Goal: Task Accomplishment & Management: Complete application form

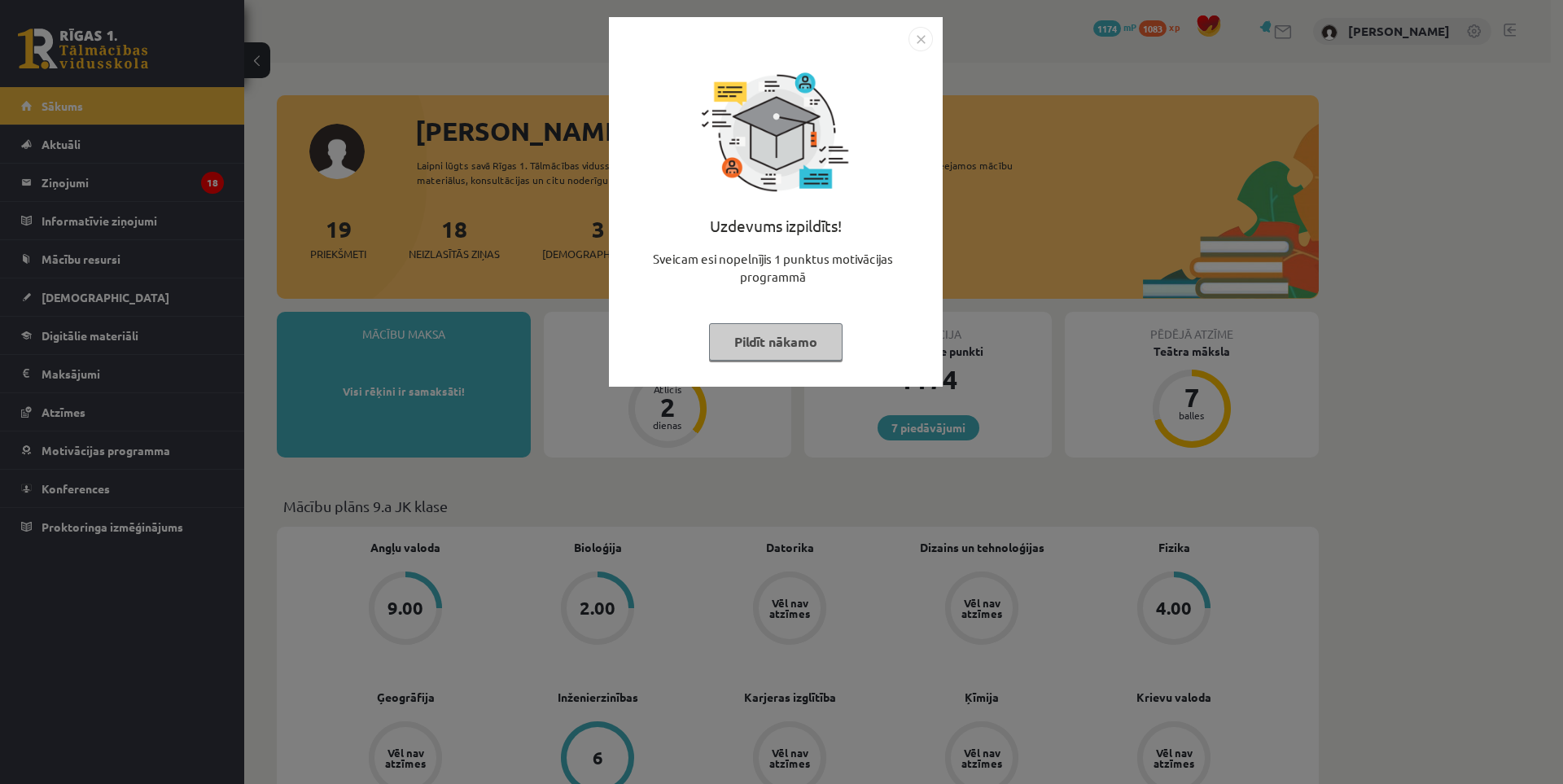
click at [1457, 223] on div "Uzdevums izpildīts! Sveicam esi nopelnījis 1 punktus motivācijas programmā Pild…" at bounding box center [782, 392] width 1563 height 784
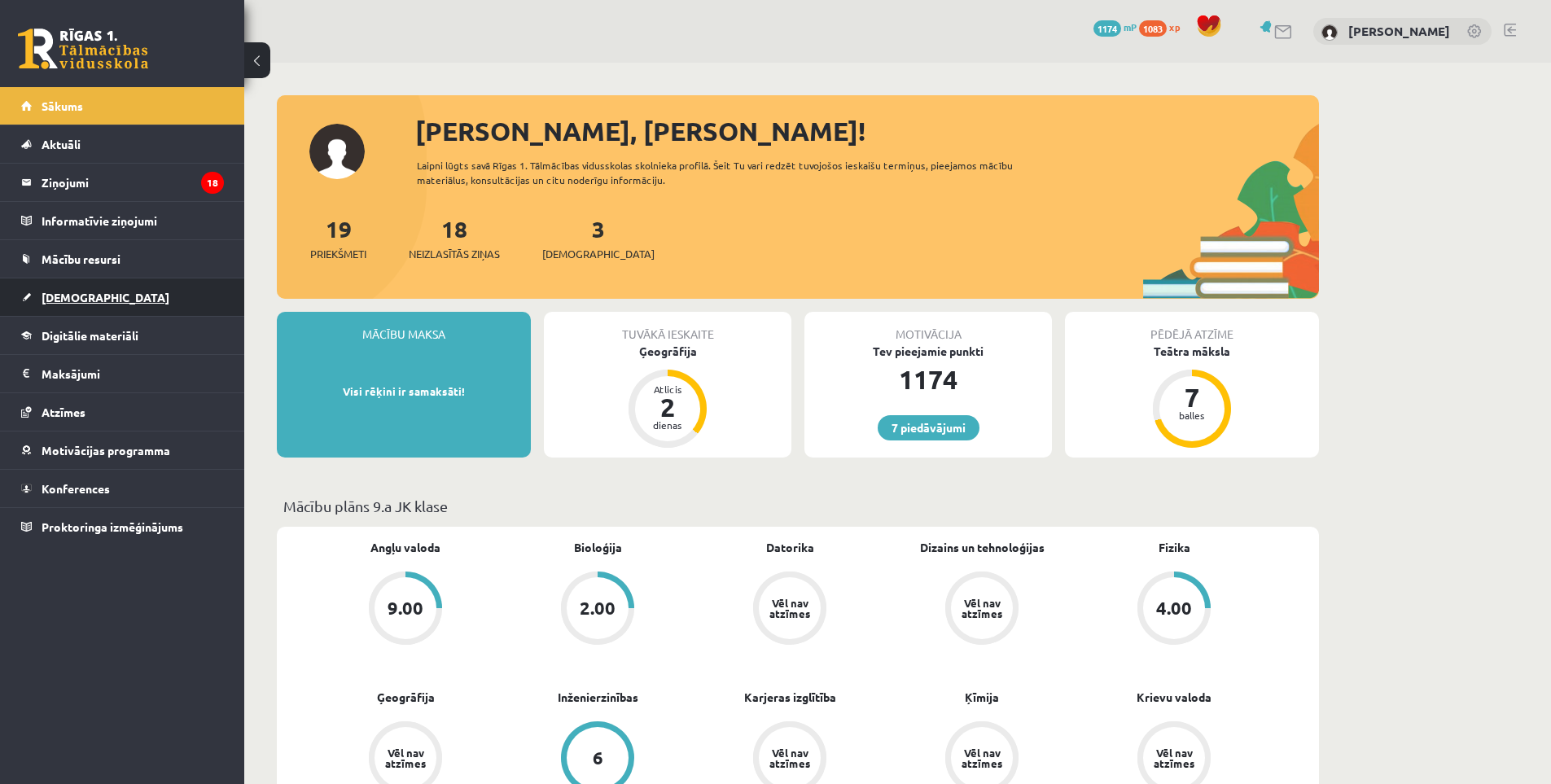
click at [59, 289] on link "[DEMOGRAPHIC_DATA]" at bounding box center [122, 297] width 203 height 38
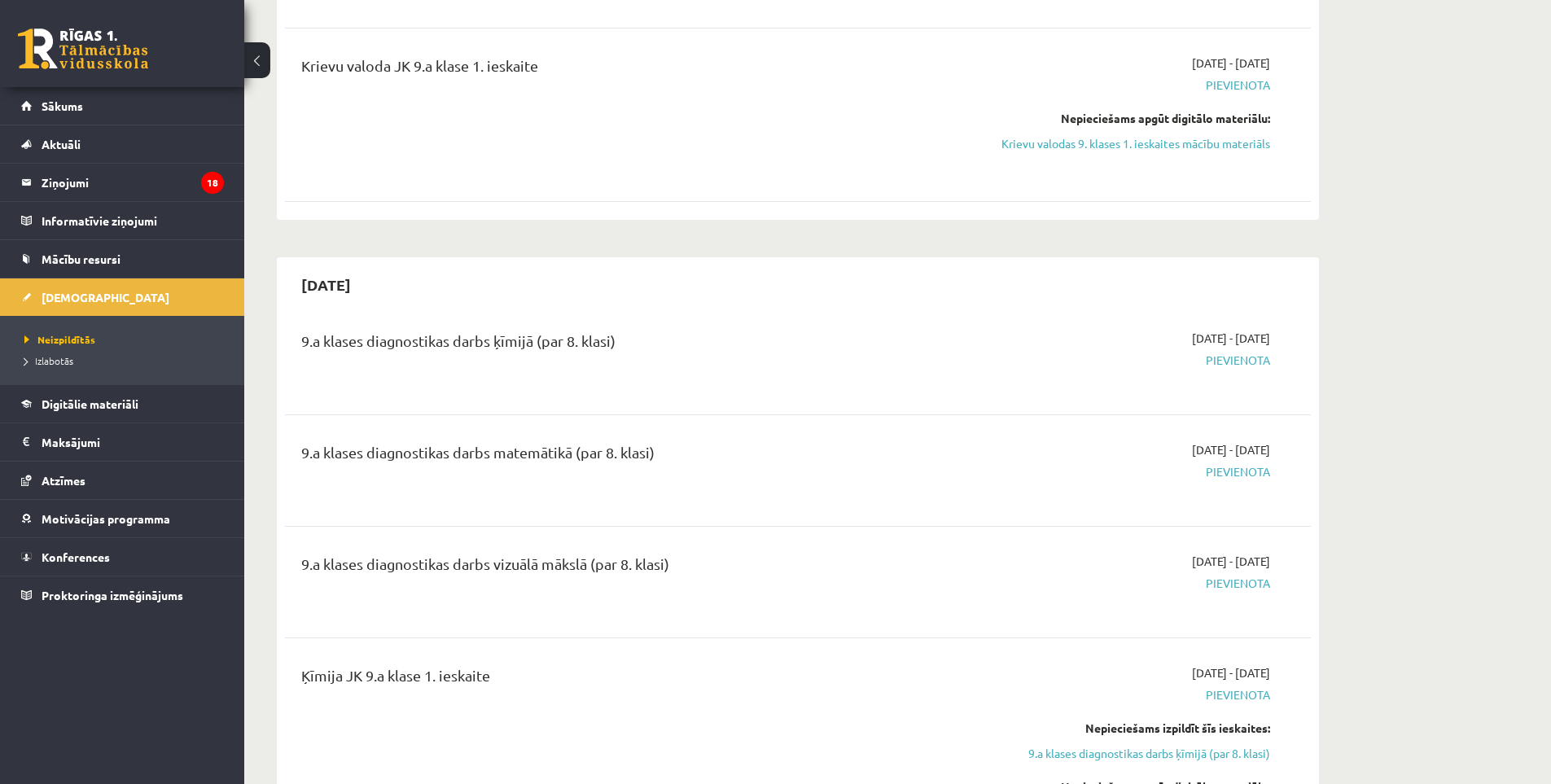
scroll to position [616, 0]
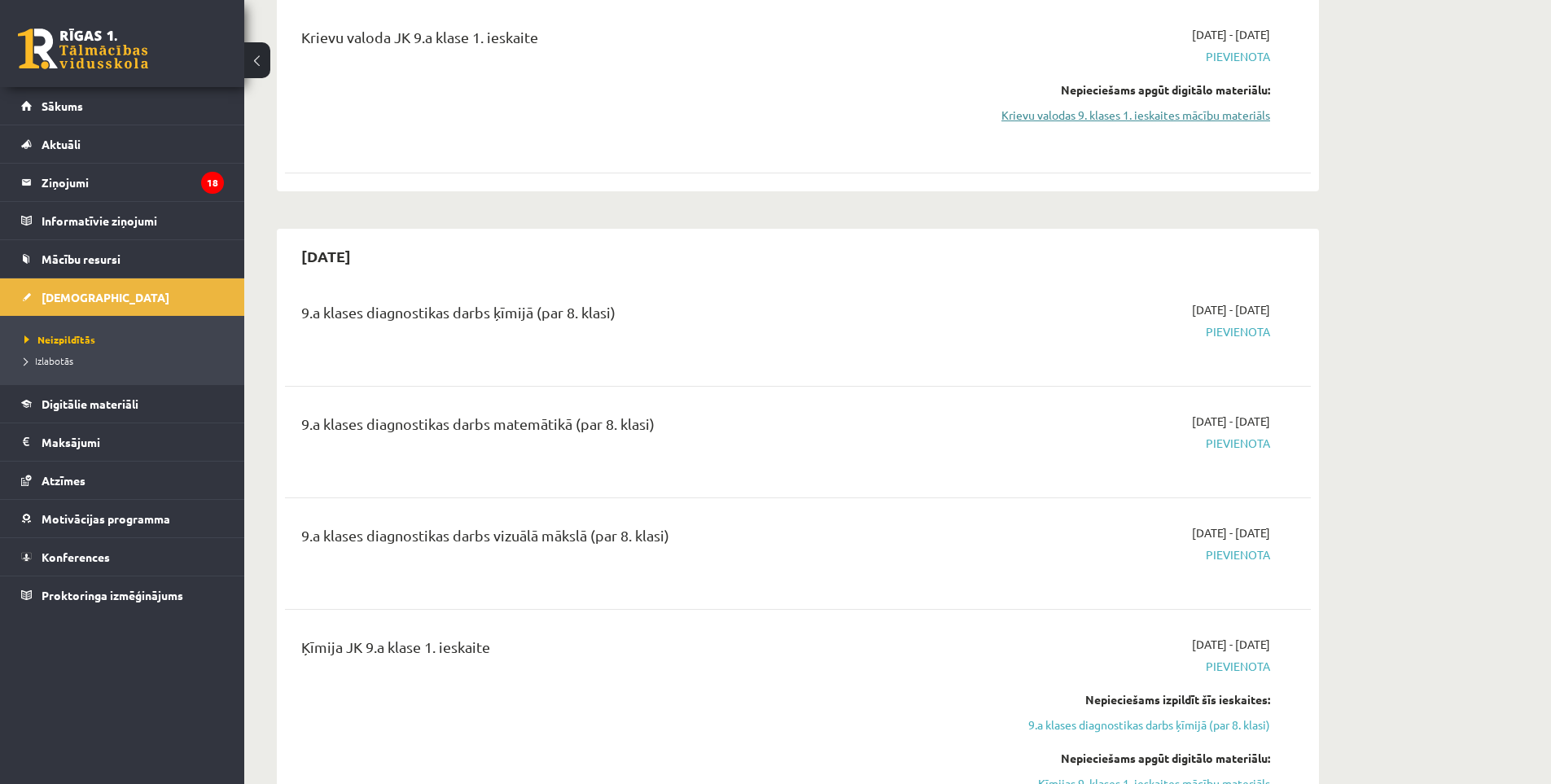
click at [1193, 118] on link "Krievu valodas 9. klases 1. ieskaites mācību materiāls" at bounding box center [1117, 114] width 307 height 17
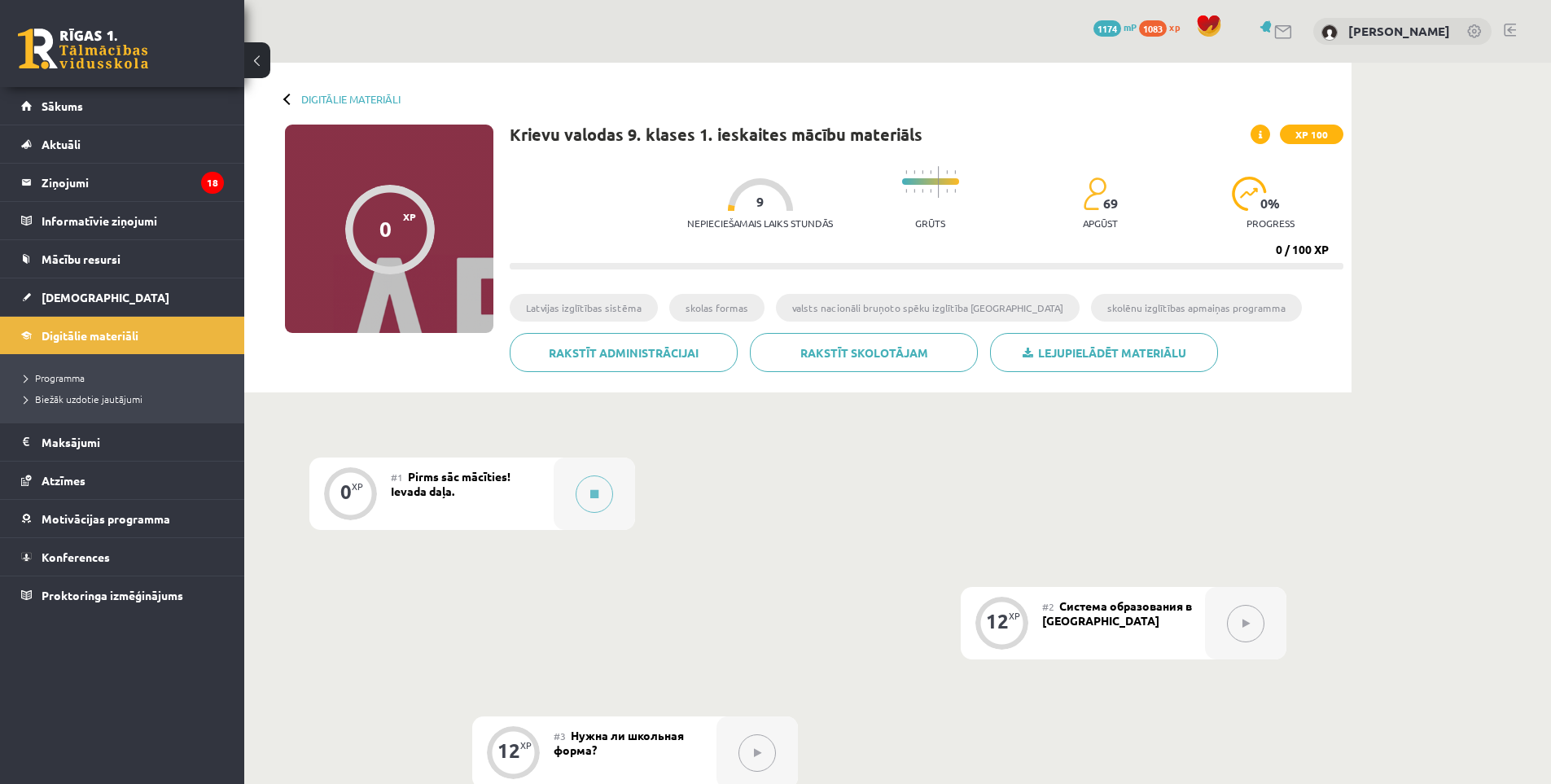
click at [1103, 629] on div "#2 Система образования в Латвии" at bounding box center [1124, 622] width 163 height 72
click at [579, 488] on button at bounding box center [594, 494] width 38 height 38
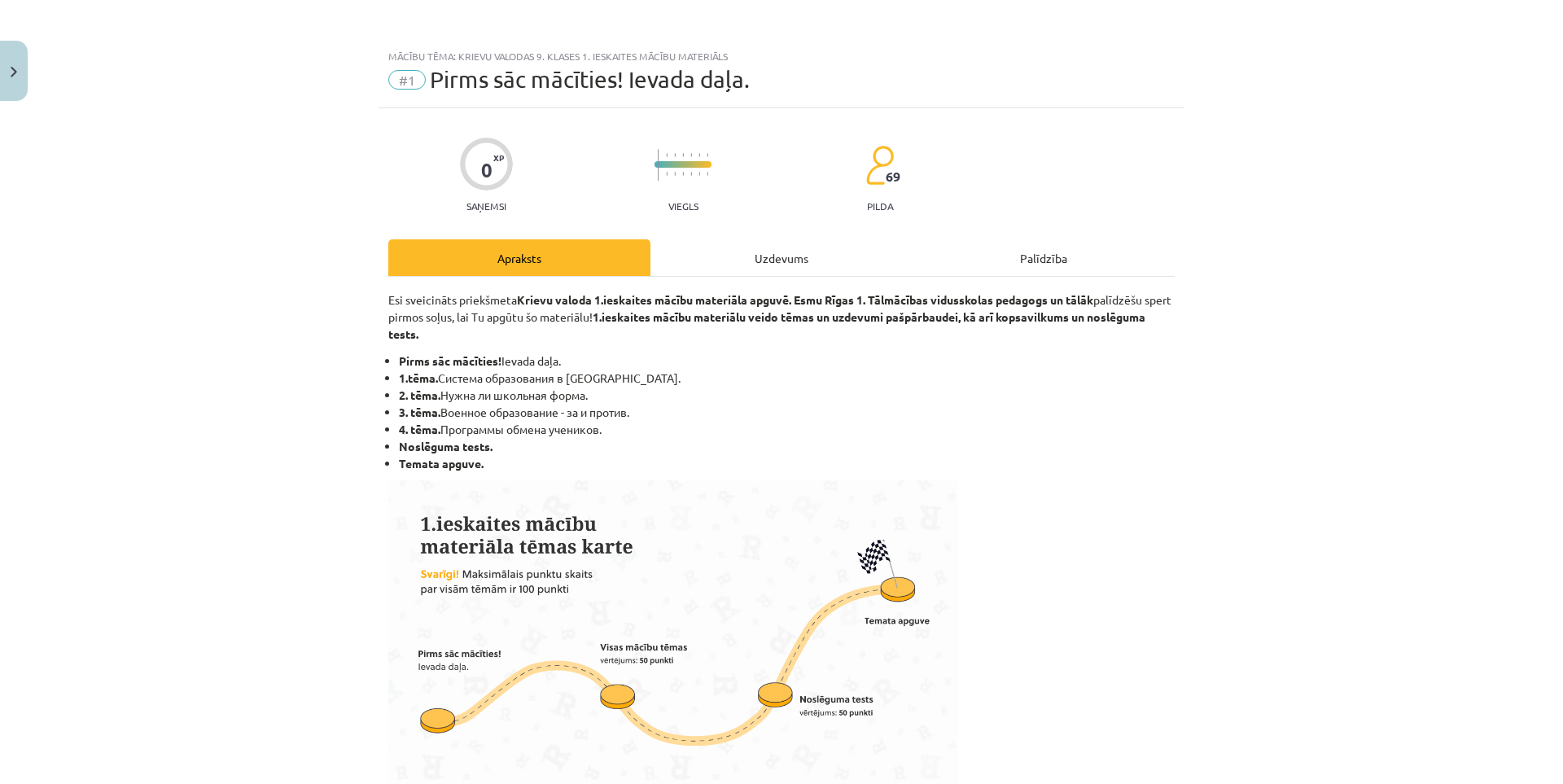
click at [1506, 303] on div "Mācību tēma: Krievu valodas 9. klases 1. ieskaites mācību materiāls #1 Pirms sā…" at bounding box center [782, 392] width 1563 height 784
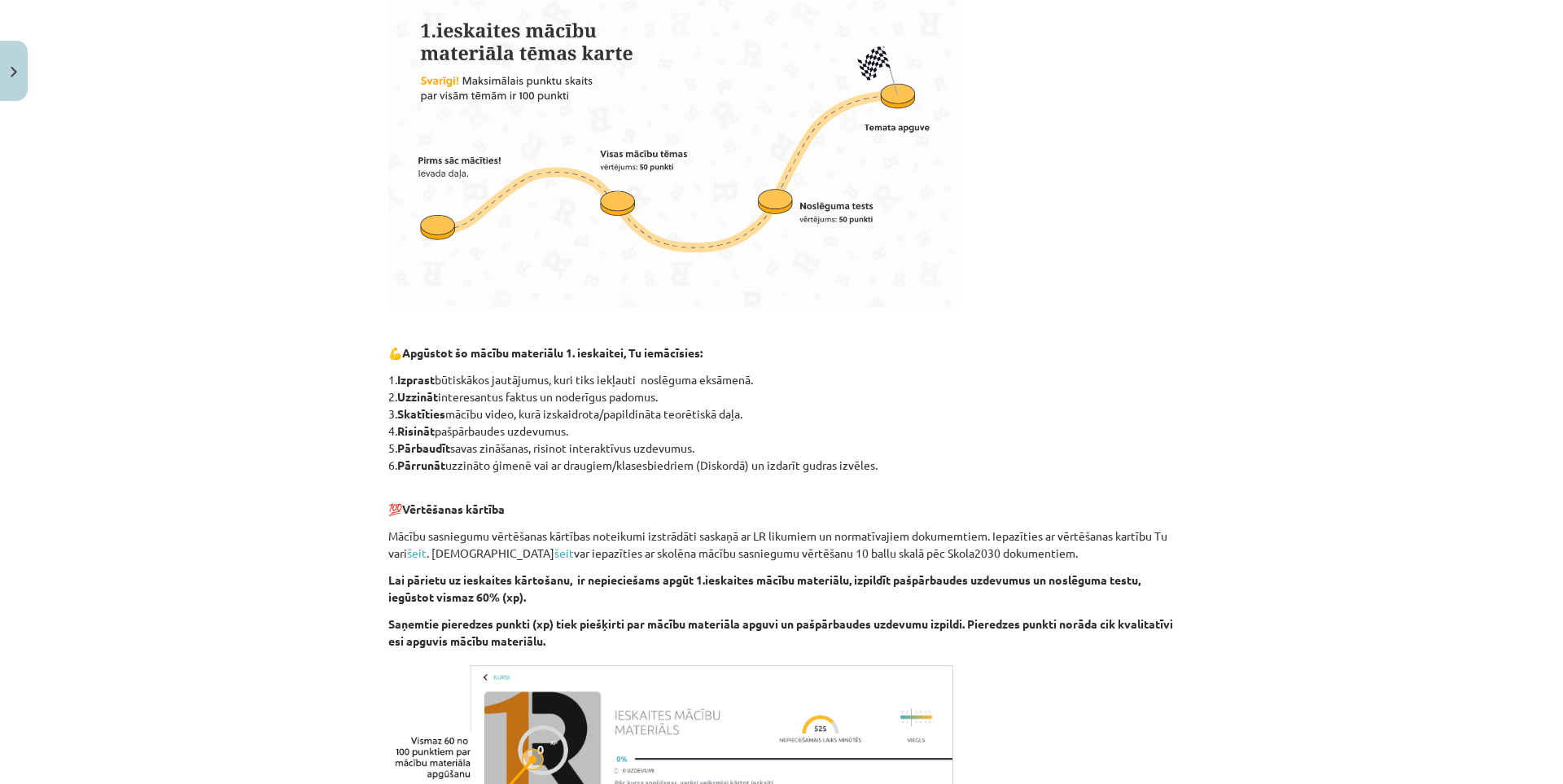
scroll to position [736, 0]
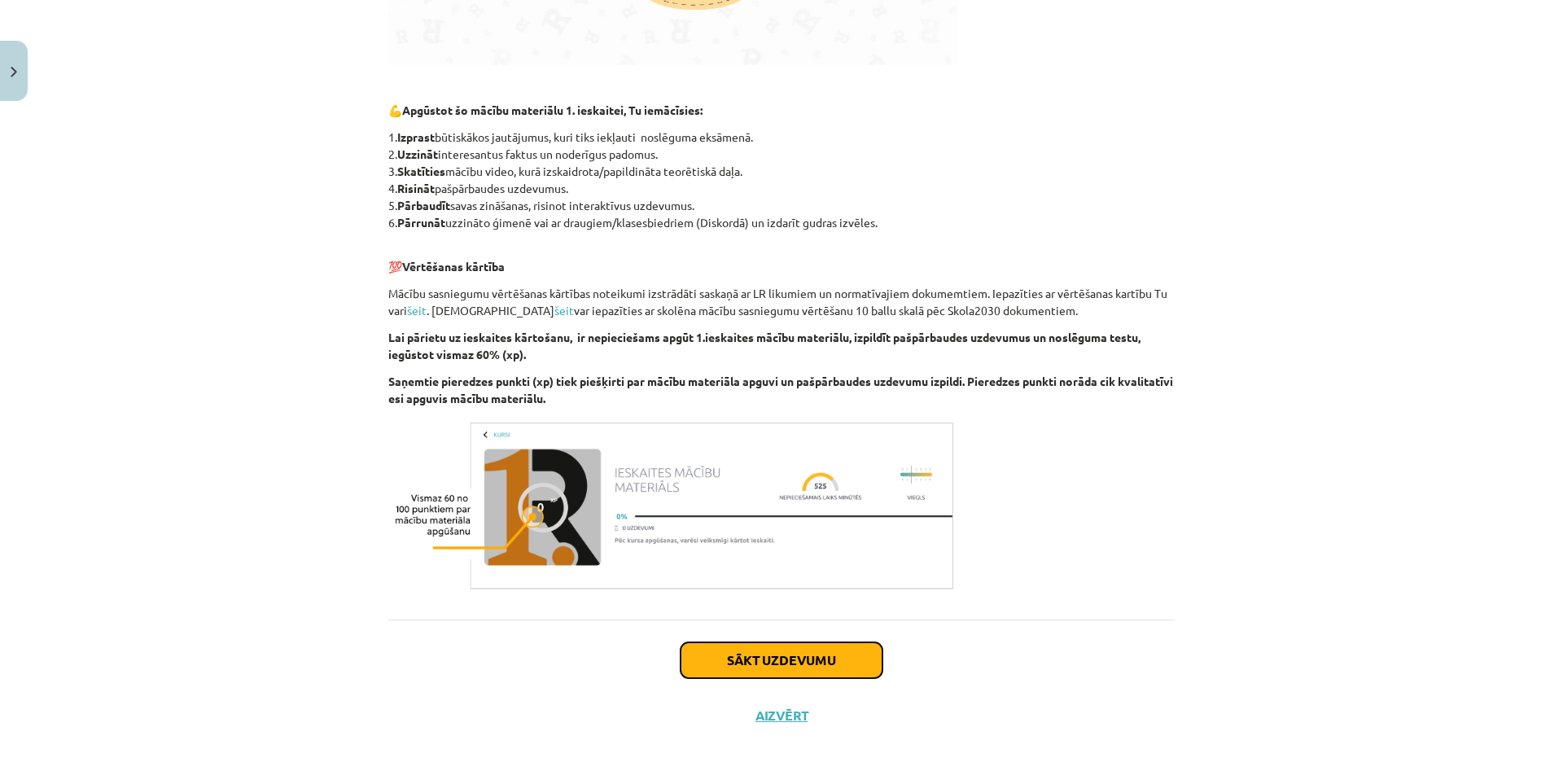
click at [820, 668] on button "Sākt uzdevumu" at bounding box center [782, 660] width 202 height 36
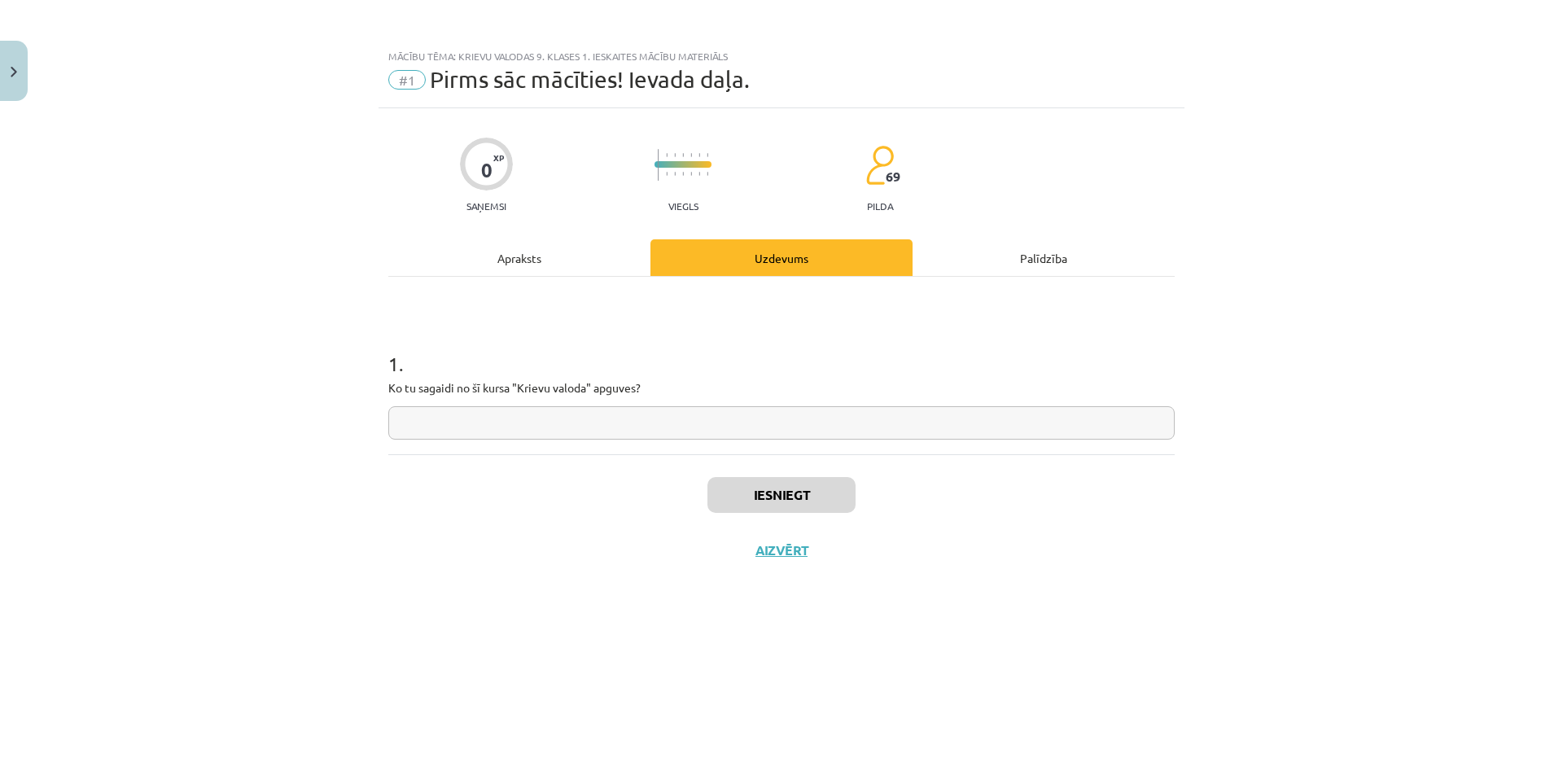
click at [562, 430] on input "text" at bounding box center [782, 422] width 786 height 33
type input "**********"
click at [739, 499] on button "Iesniegt" at bounding box center [782, 495] width 148 height 36
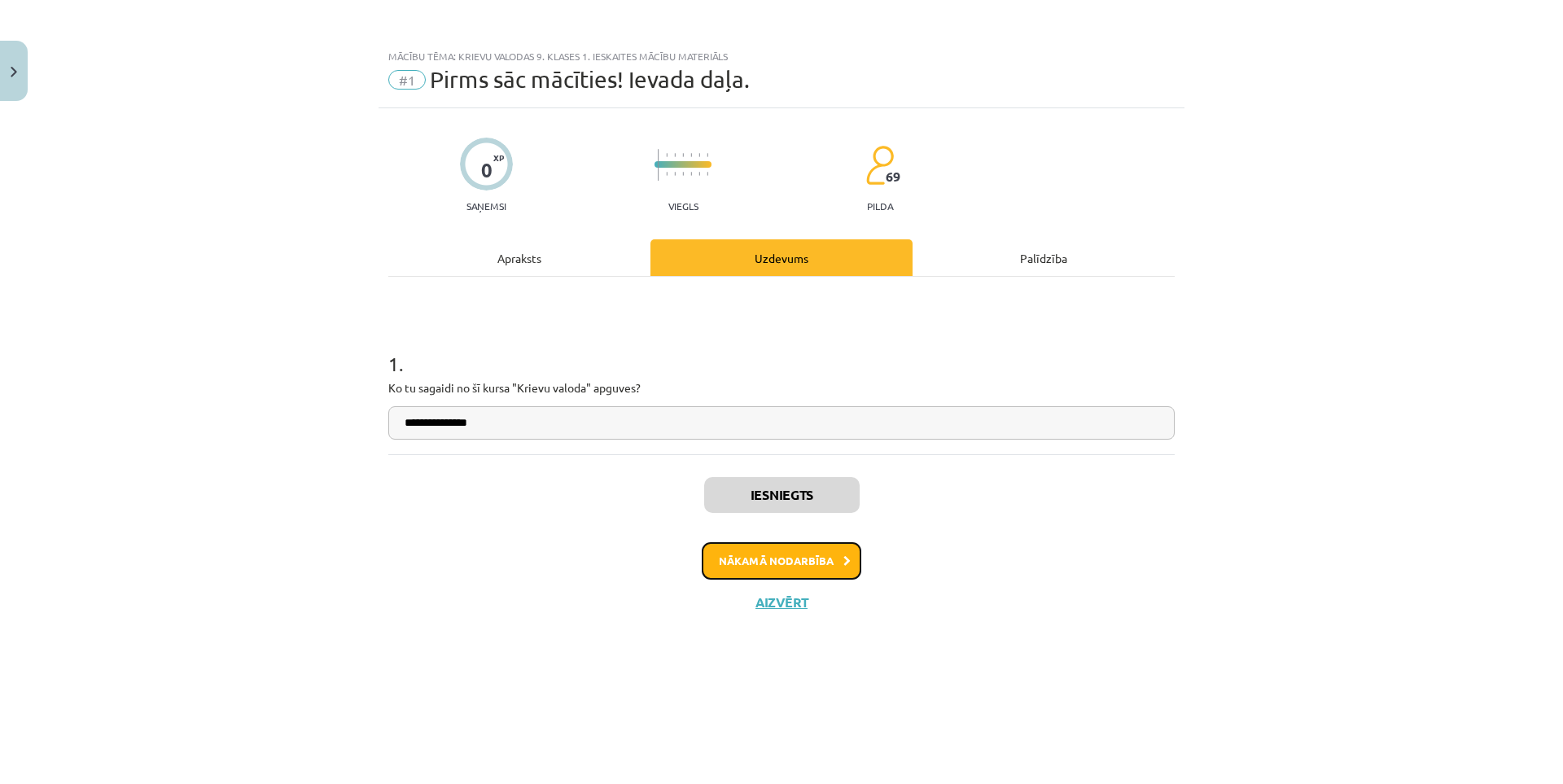
click at [752, 555] on button "Nākamā nodarbība" at bounding box center [782, 561] width 160 height 38
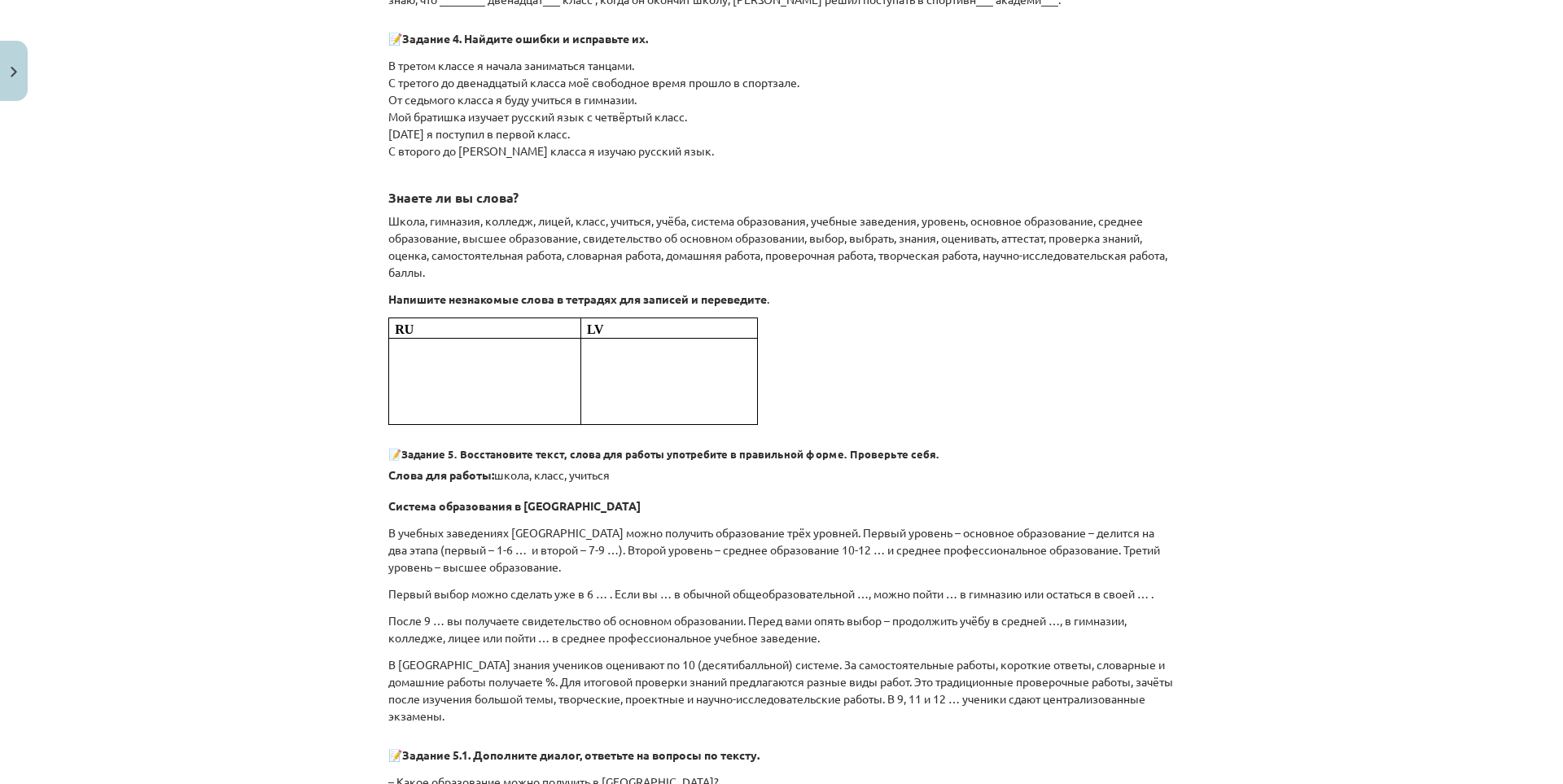
scroll to position [2977, 0]
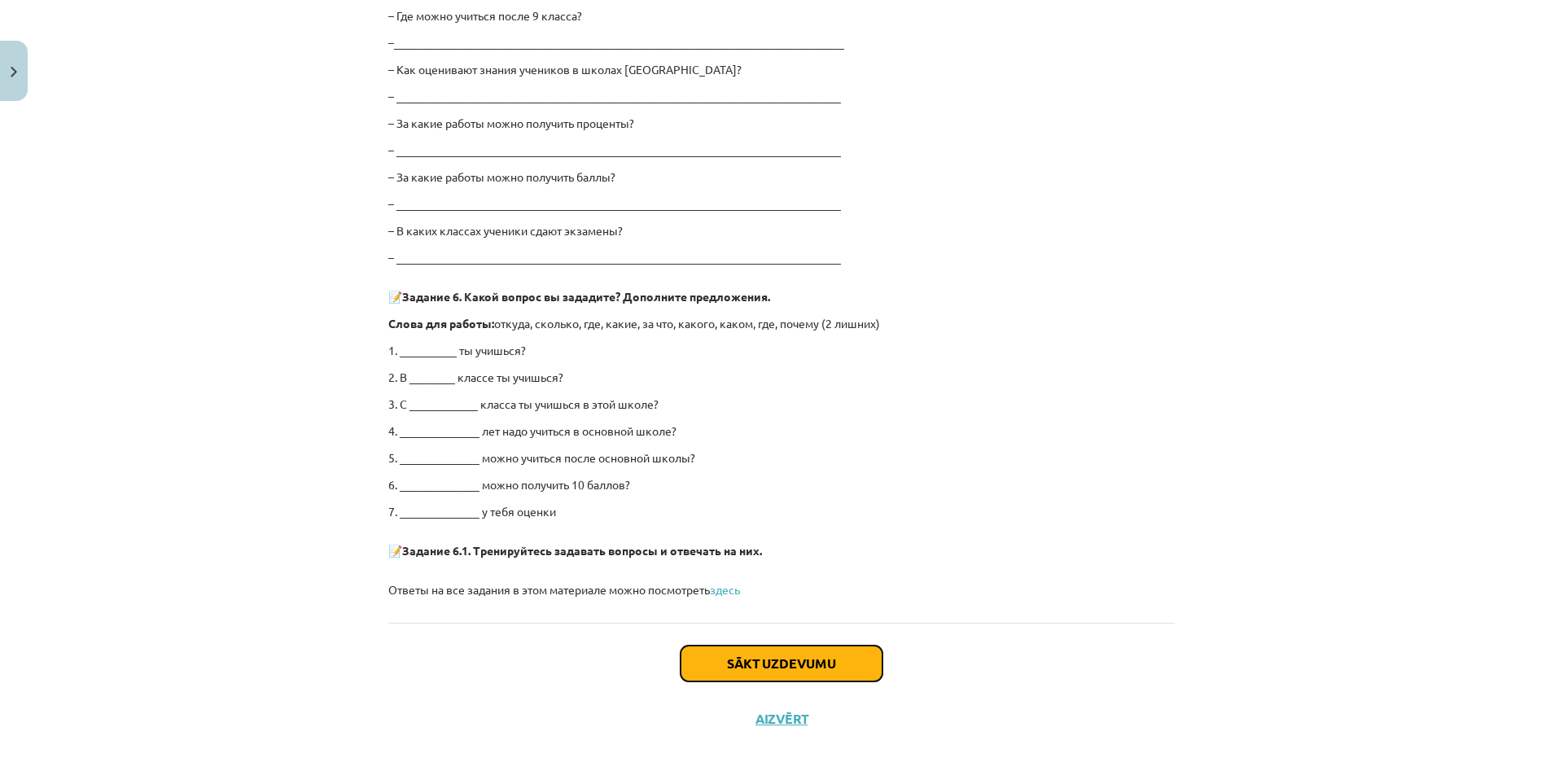
click at [799, 650] on button "Sākt uzdevumu" at bounding box center [782, 663] width 202 height 36
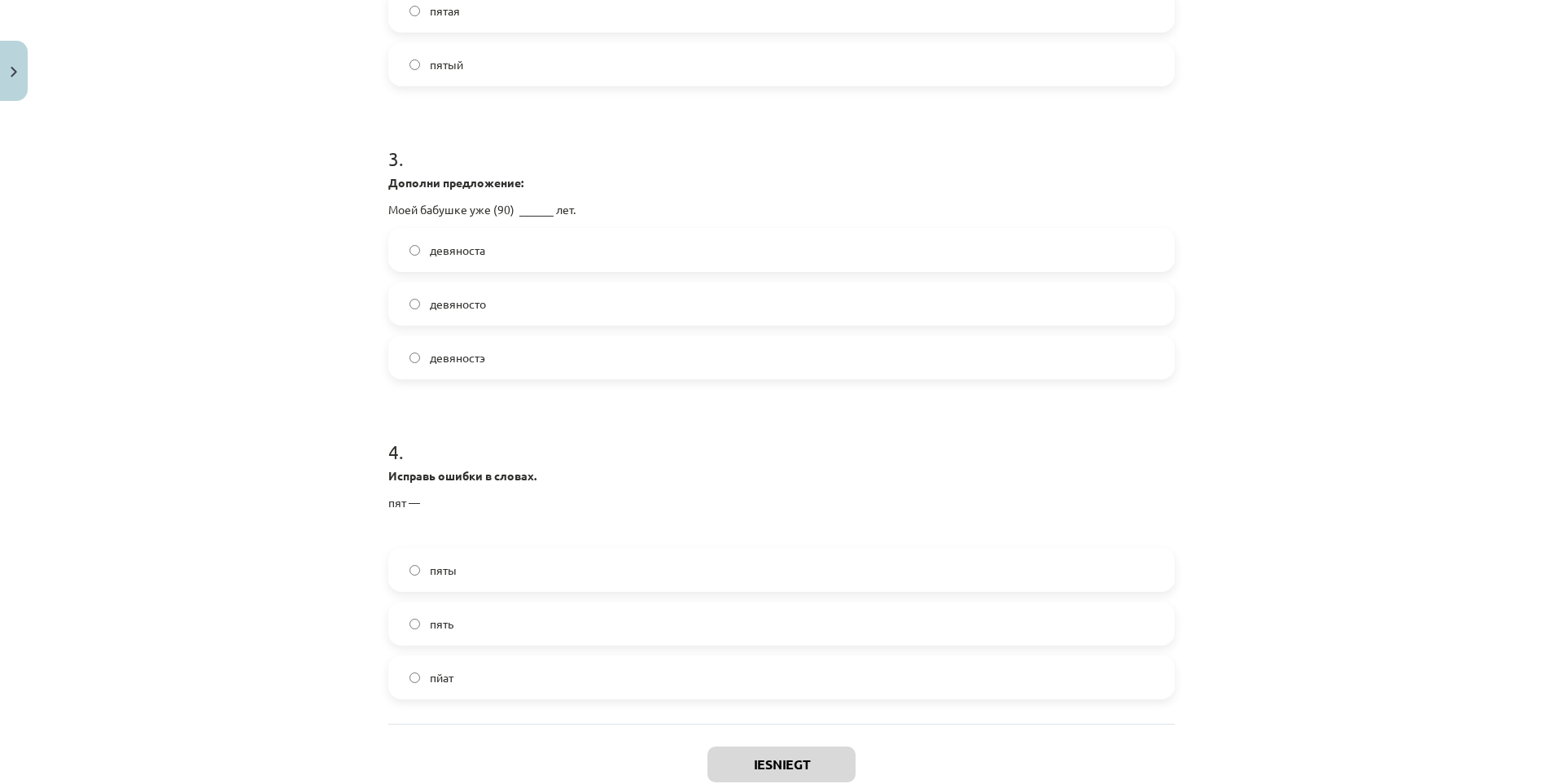
scroll to position [896, 0]
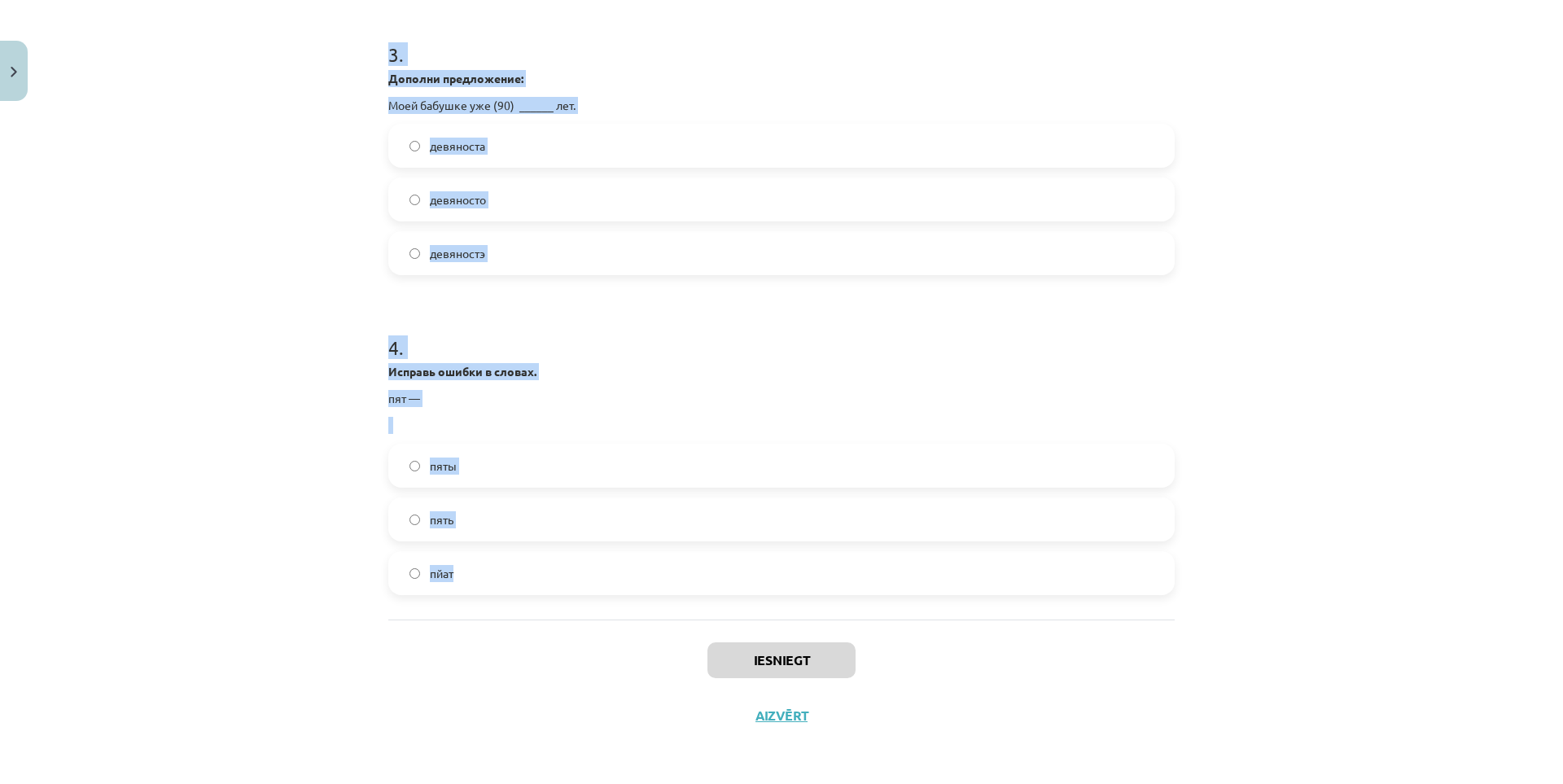
drag, startPoint x: 377, startPoint y: 344, endPoint x: 817, endPoint y: 589, distance: 503.6
copy form "Дополни предложение: Вчера ты рассказывал об (1) _____ фильме, который у тебя е…"
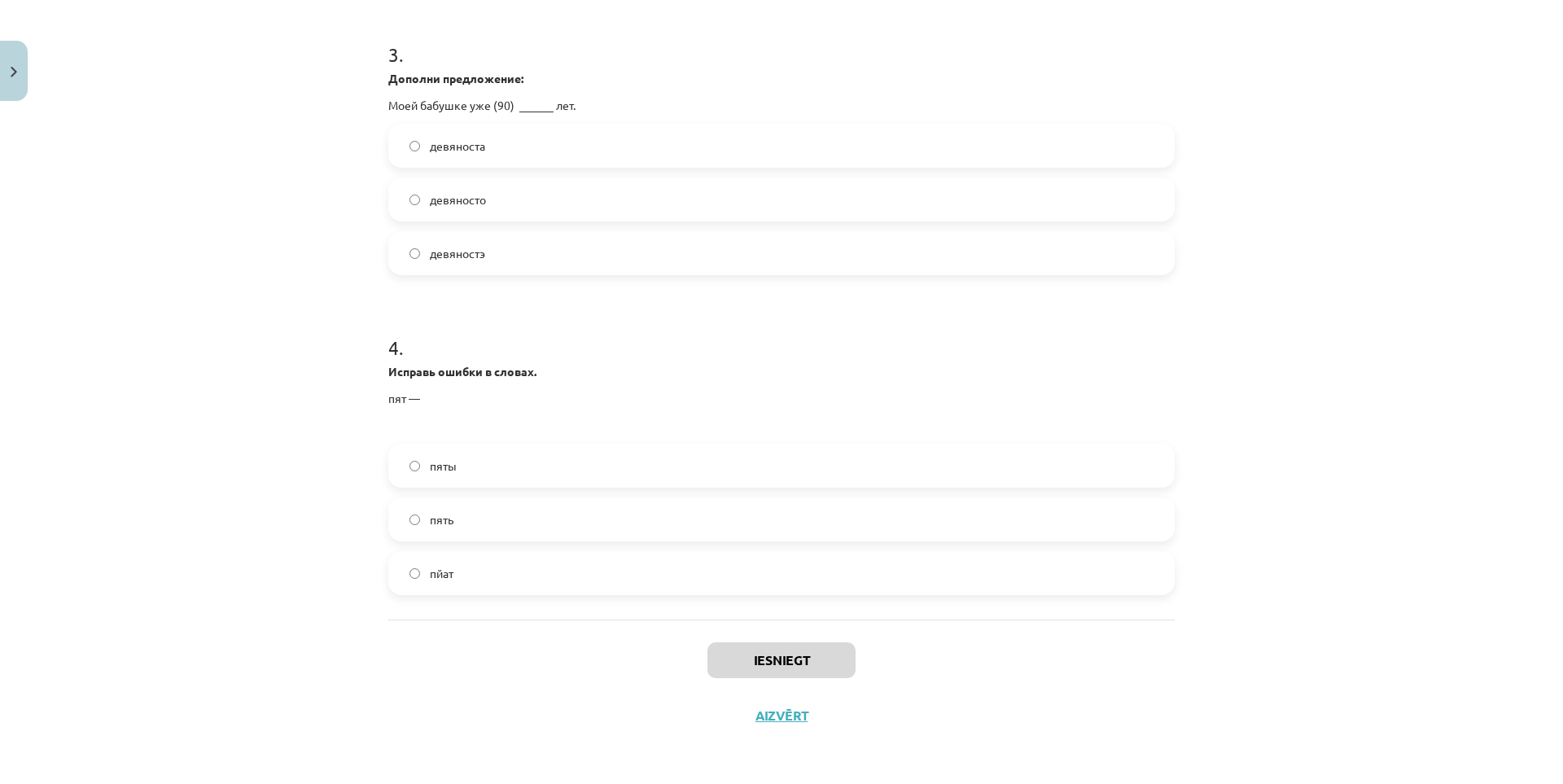
click at [1488, 648] on div "Mācību tēma: Krievu valodas 9. klases 1. ieskaites mācību materiāls #2 Система …" at bounding box center [782, 392] width 1563 height 784
drag, startPoint x: 1542, startPoint y: 642, endPoint x: 1560, endPoint y: 640, distance: 18.1
click at [1559, 640] on div "Mācību tēma: Krievu valodas 9. klases 1. ieskaites mācību materiāls #2 Система …" at bounding box center [782, 392] width 1563 height 784
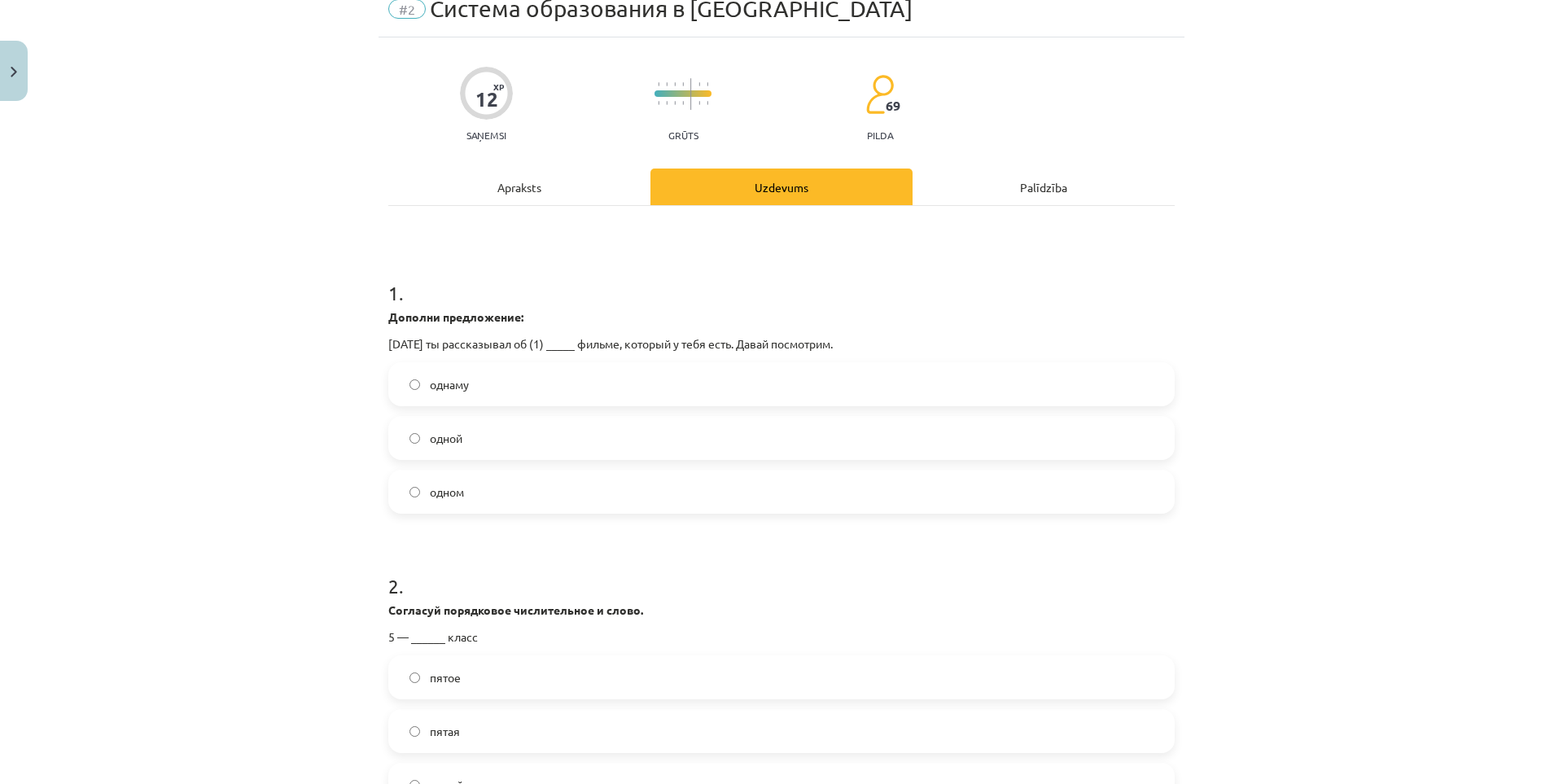
scroll to position [81, 0]
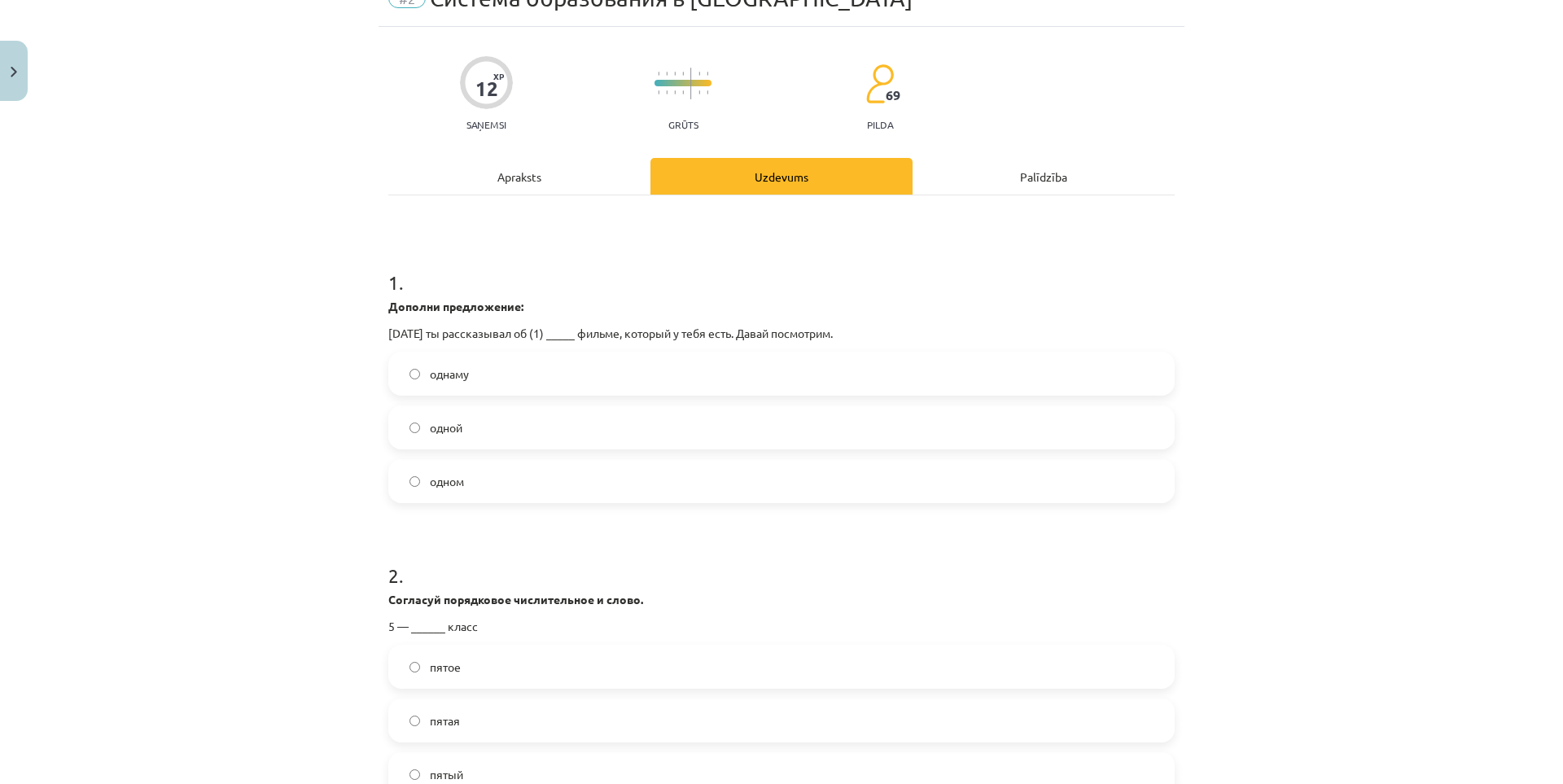
click at [589, 474] on label "одном" at bounding box center [782, 481] width 783 height 41
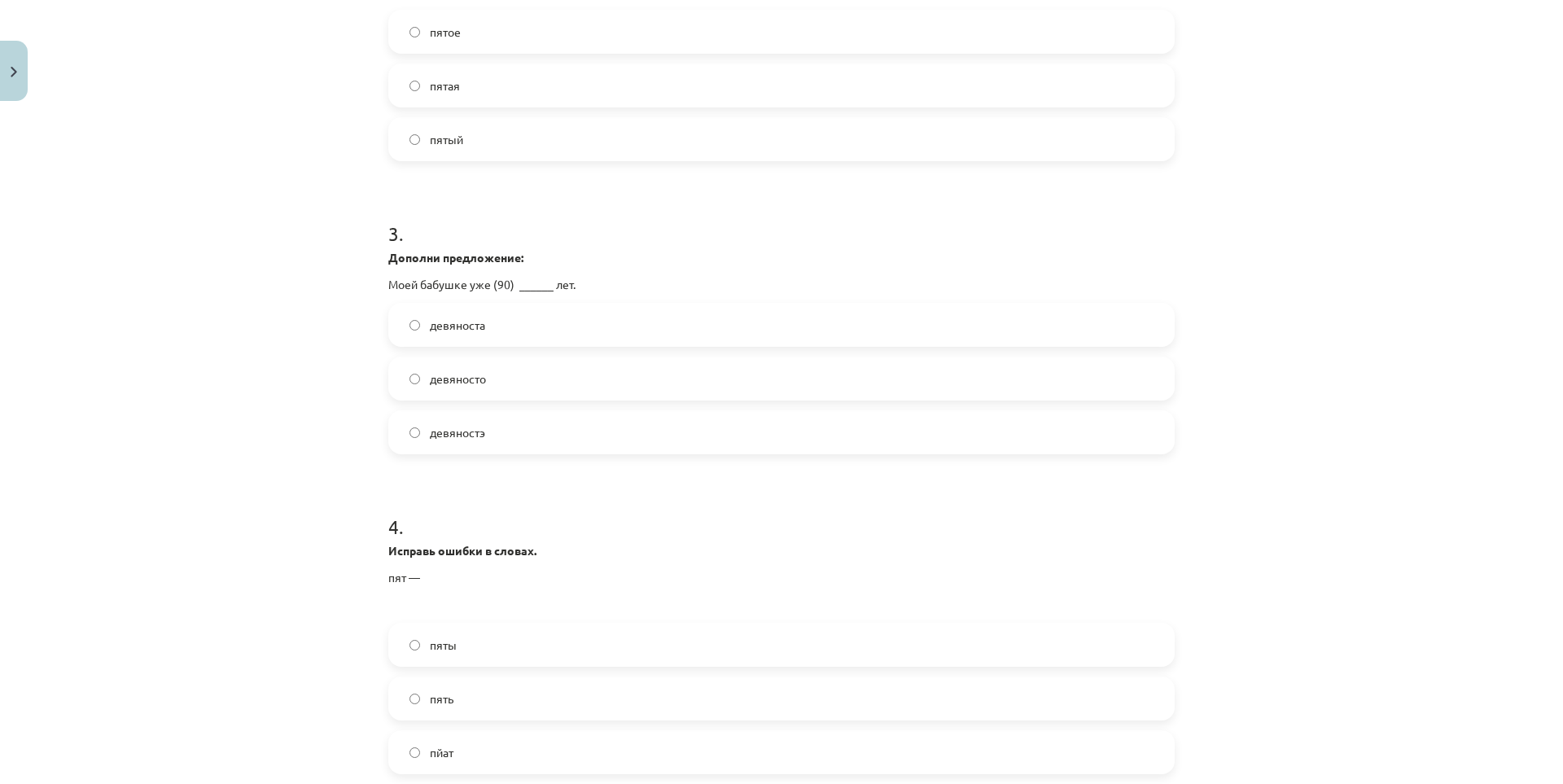
scroll to position [709, 0]
click at [417, 151] on label "пятый" at bounding box center [782, 146] width 783 height 41
click at [464, 401] on label "девяносто" at bounding box center [782, 386] width 783 height 41
click at [497, 685] on div "пять" at bounding box center [782, 705] width 786 height 44
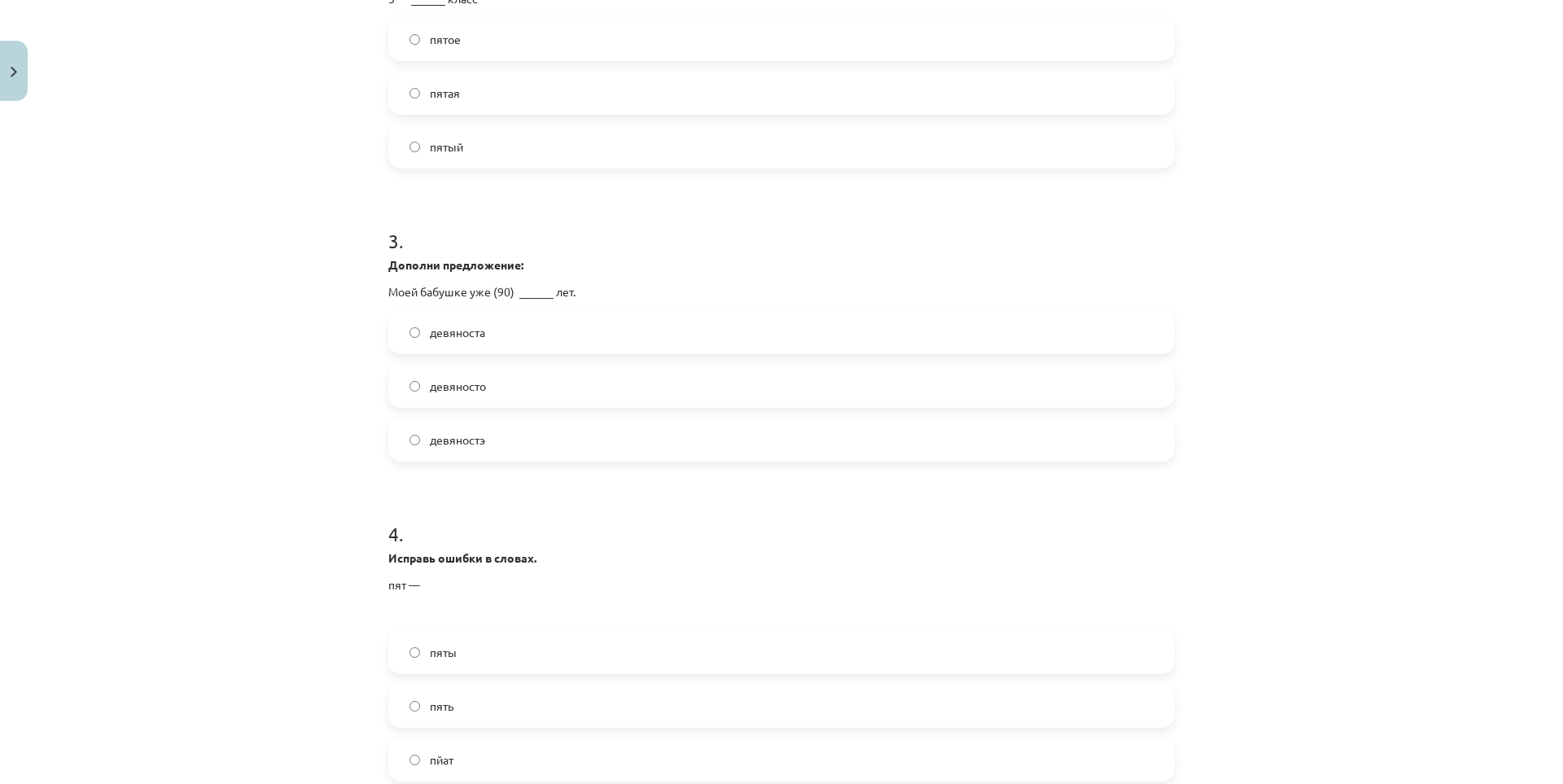
click at [494, 700] on label "пять" at bounding box center [782, 705] width 783 height 41
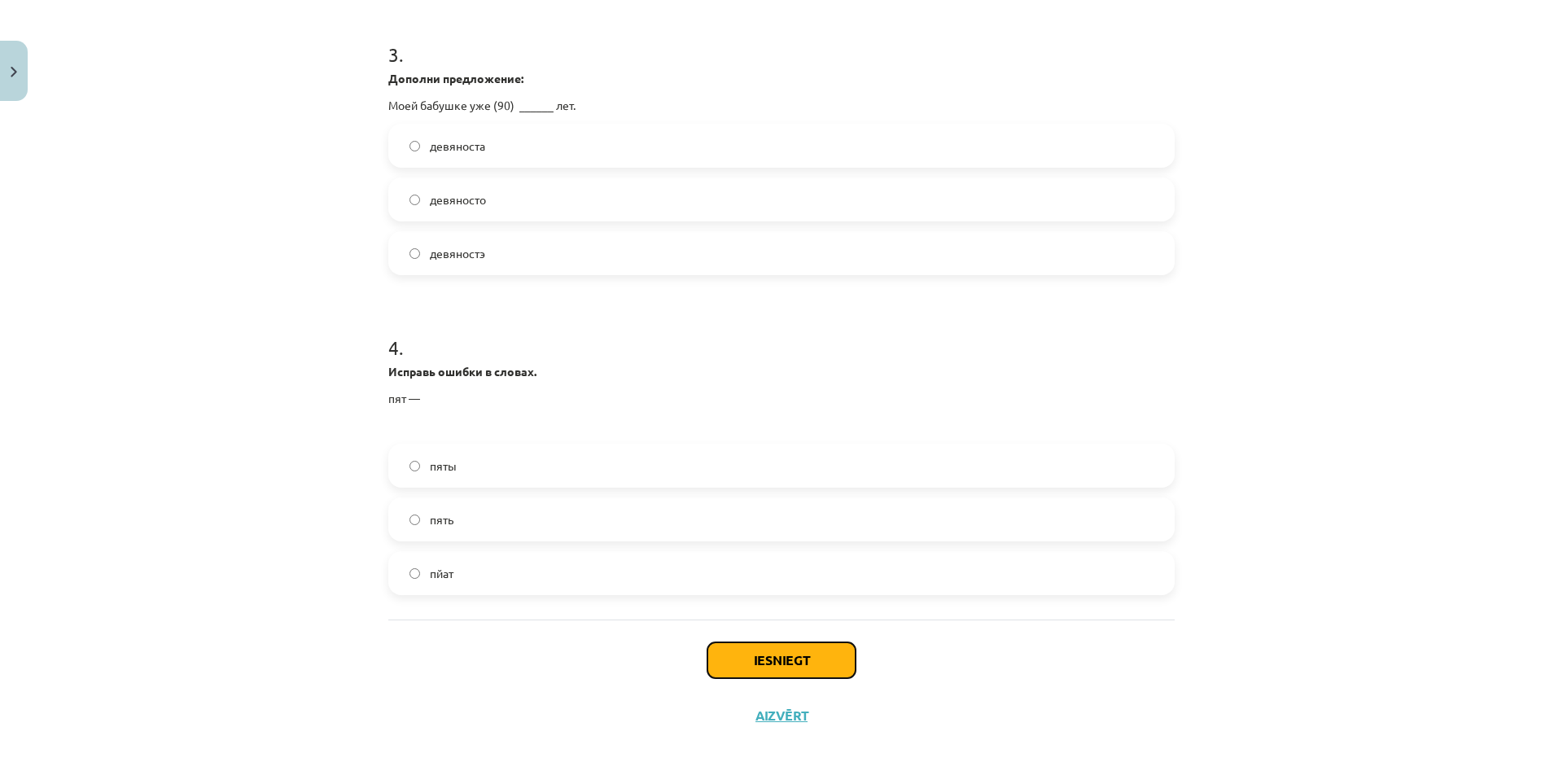
click at [833, 661] on button "Iesniegt" at bounding box center [782, 660] width 148 height 36
drag, startPoint x: 1545, startPoint y: 677, endPoint x: 1562, endPoint y: 668, distance: 19.2
click at [1550, 672] on div "Mācību tēma: Krievu valodas 9. klases 1. ieskaites mācību materiāls #2 Система …" at bounding box center [782, 392] width 1563 height 784
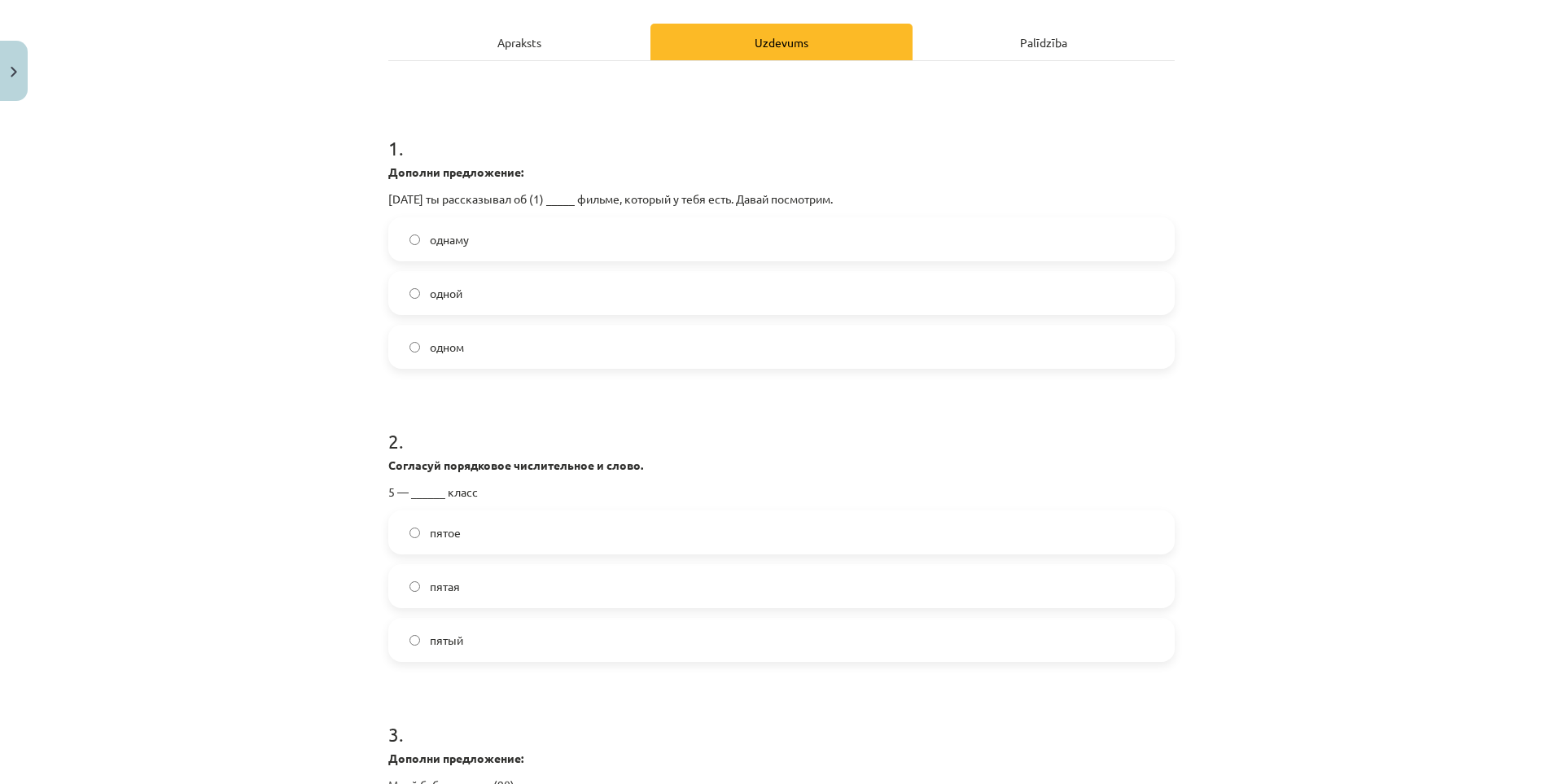
scroll to position [31, 0]
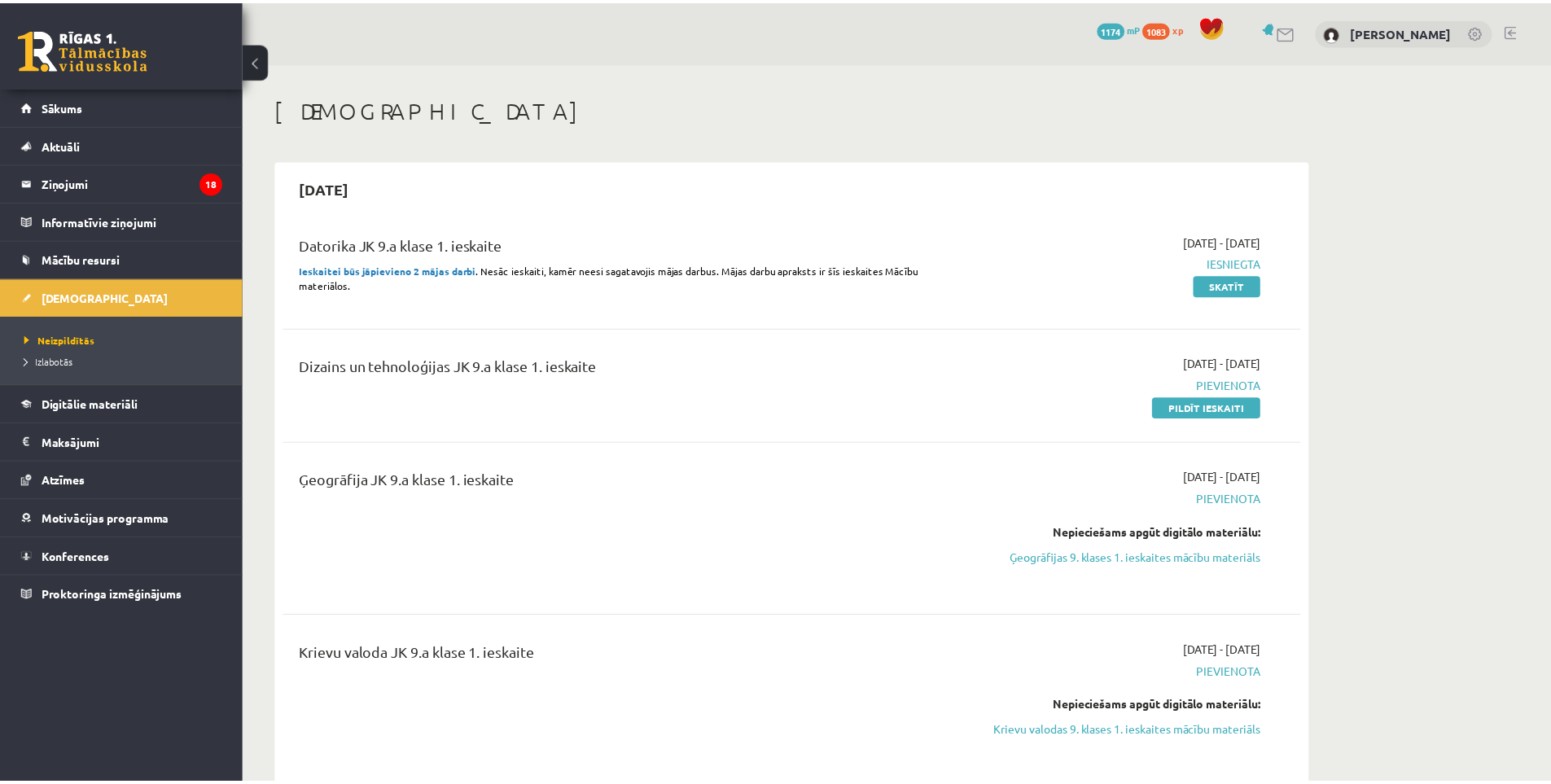
scroll to position [616, 0]
